Goal: Information Seeking & Learning: Learn about a topic

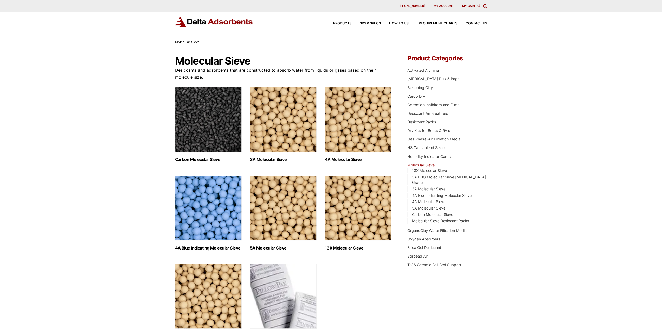
click at [290, 140] on img "Visit product category 3A Molecular Sieve" at bounding box center [283, 119] width 67 height 65
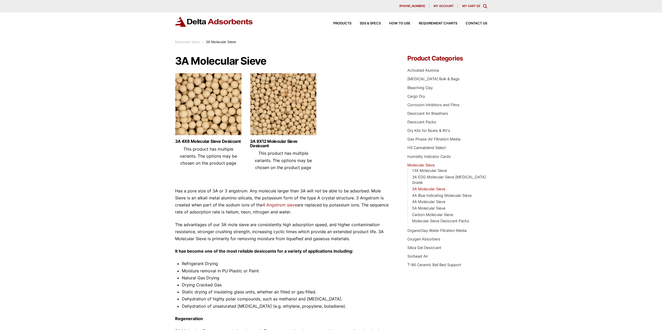
click at [269, 118] on img at bounding box center [283, 105] width 67 height 65
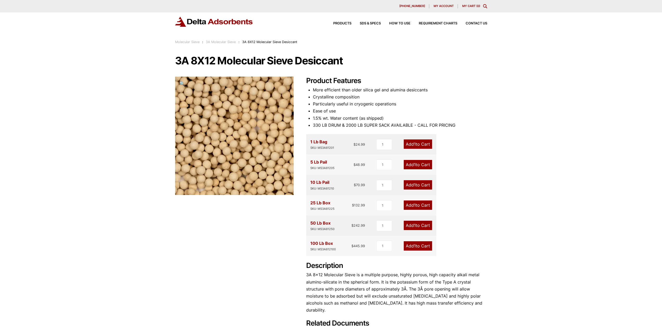
click at [214, 42] on link "3A Molecular Sieve" at bounding box center [221, 42] width 30 height 4
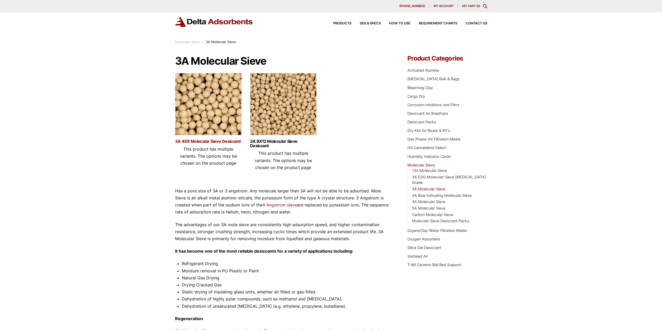
click at [202, 143] on link "3A 4X8 Molecular Sieve Desiccant" at bounding box center [208, 141] width 67 height 4
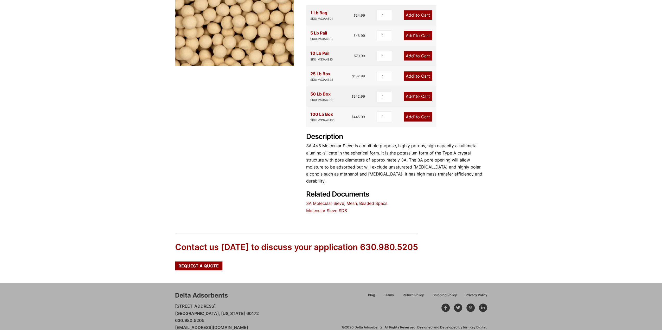
scroll to position [130, 0]
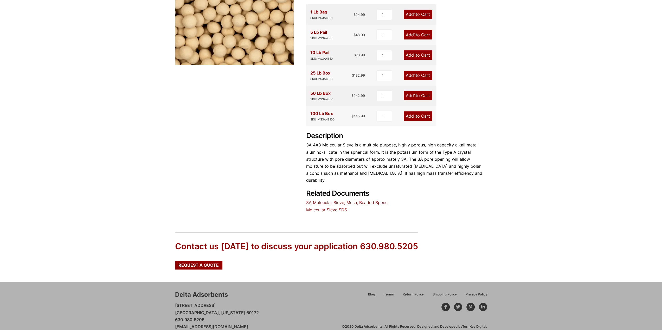
click at [359, 200] on link "3A Molecular Sieve, Mesh, Beaded Specs" at bounding box center [346, 202] width 81 height 5
click at [381, 200] on link "3A Molecular Sieve, Mesh, Beaded Specs" at bounding box center [346, 202] width 81 height 5
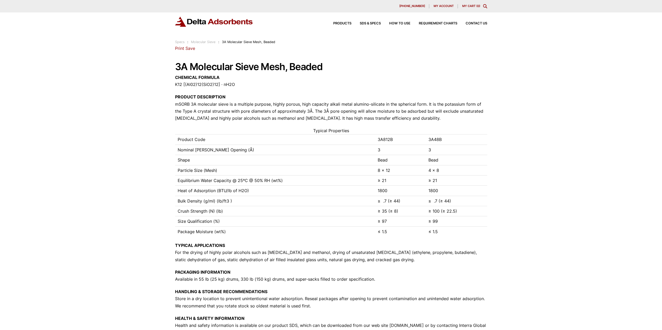
click at [206, 41] on link "Molecular Sieve" at bounding box center [203, 42] width 24 height 4
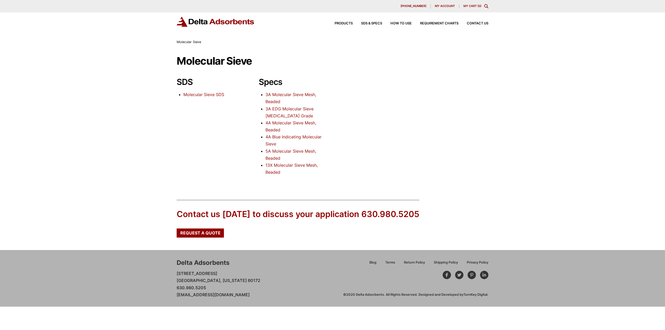
click at [302, 123] on link "4A Molecular Sieve Mesh, Beaded" at bounding box center [291, 126] width 51 height 12
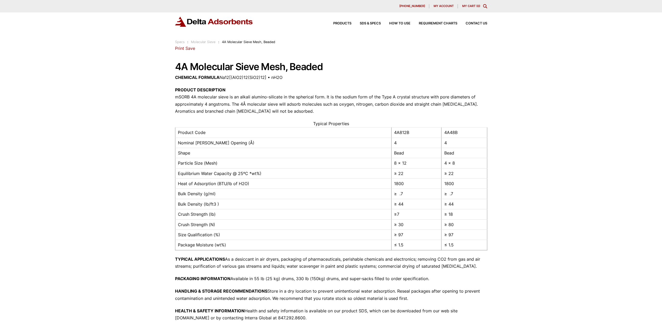
click at [396, 21] on div "Products SDS & SPECS How to Use Requirement Charts Contact Us" at bounding box center [406, 24] width 166 height 8
click at [396, 25] on span "How to Use" at bounding box center [399, 23] width 21 height 3
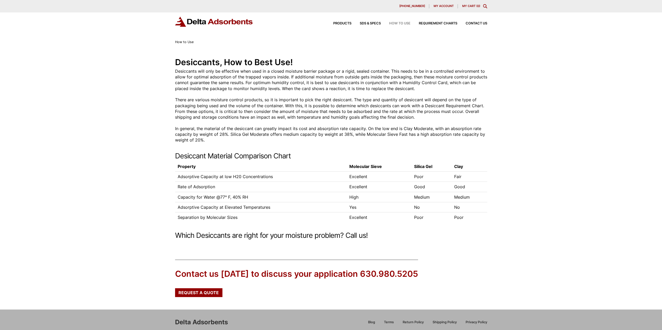
click at [437, 21] on div "Products SDS & SPECS How to Use Requirement Charts Contact Us" at bounding box center [406, 24] width 166 height 8
click at [435, 25] on div "Products SDS & SPECS How to Use Requirement Charts Contact Us" at bounding box center [406, 24] width 166 height 8
click at [438, 19] on div "Products SDS & SPECS How to Use Requirement Charts Contact Us" at bounding box center [331, 22] width 312 height 10
click at [437, 22] on div "Products SDS & SPECS How to Use Requirement Charts Contact Us" at bounding box center [406, 24] width 166 height 8
click at [437, 22] on span "Requirement Charts" at bounding box center [437, 23] width 38 height 3
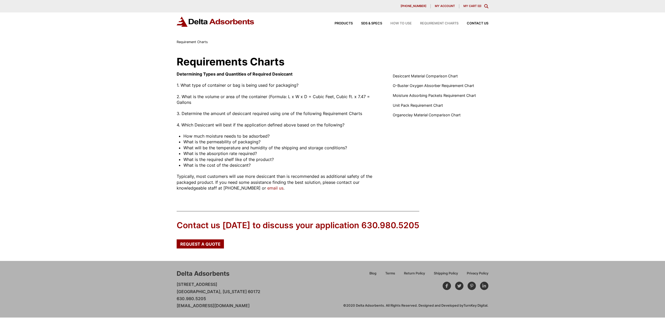
click at [404, 23] on span "How to Use" at bounding box center [401, 23] width 21 height 3
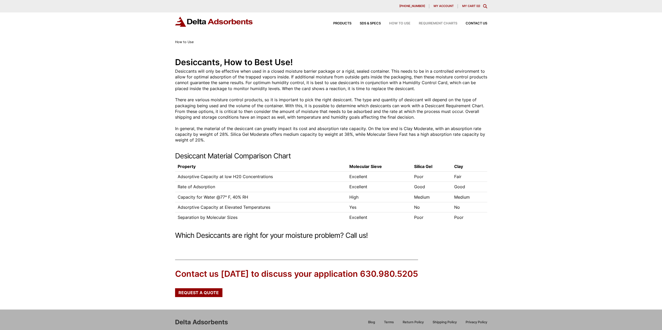
click at [448, 24] on span "Requirement Charts" at bounding box center [437, 23] width 38 height 3
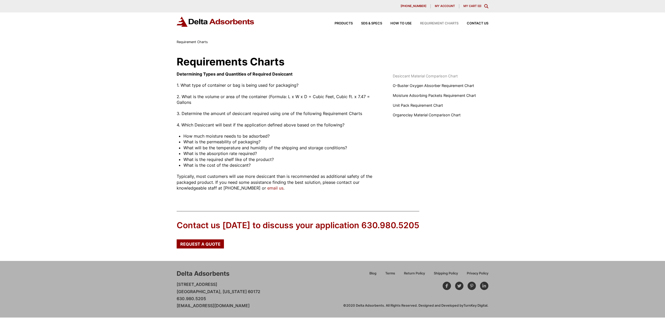
click at [429, 75] on span "Desiccant Material Comparison Chart" at bounding box center [425, 76] width 65 height 6
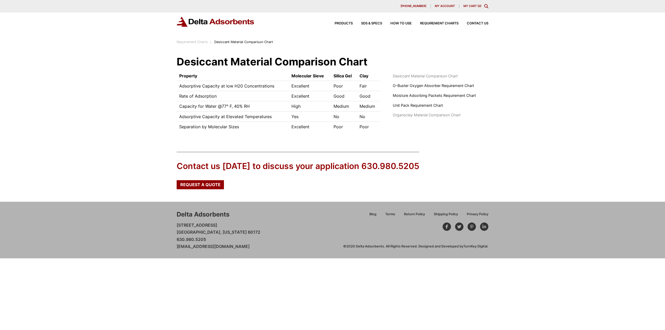
click at [412, 115] on span "Organoclay Material Comparison Chart" at bounding box center [427, 115] width 68 height 6
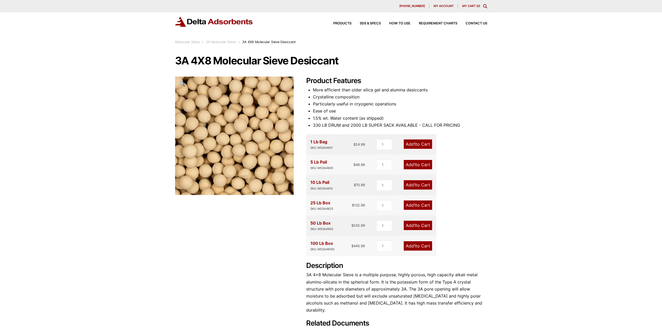
click at [317, 184] on div "10 Lb Pail SKU: MS3A4810" at bounding box center [321, 185] width 22 height 12
click at [317, 188] on div "SKU: MS3A4810" at bounding box center [321, 188] width 22 height 5
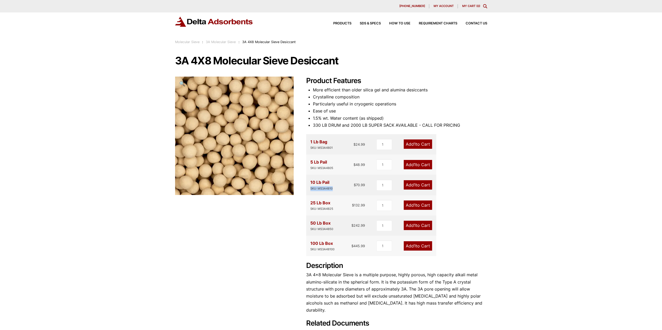
click at [317, 188] on div "SKU: MS3A4810" at bounding box center [321, 188] width 22 height 5
